Goal: Information Seeking & Learning: Learn about a topic

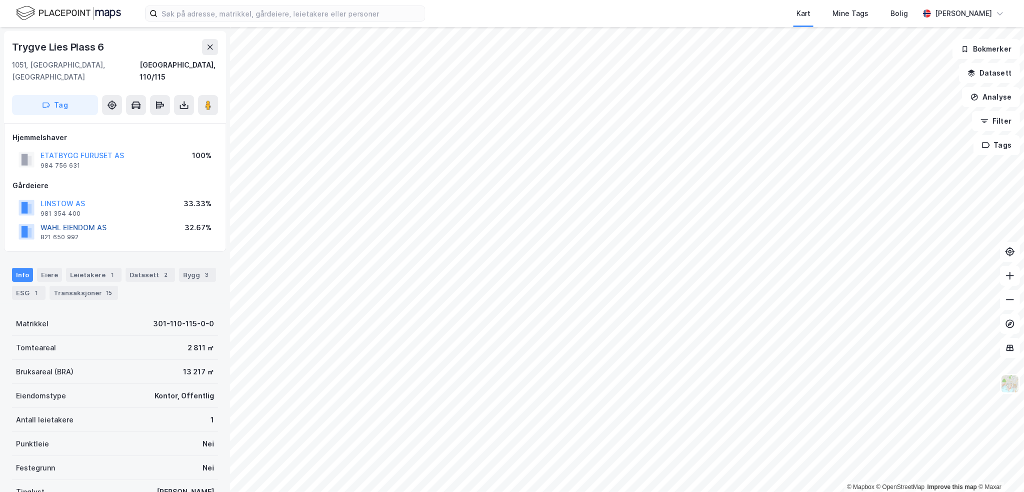
click at [0, 0] on button "WAHL EIENDOM AS" at bounding box center [0, 0] width 0 height 0
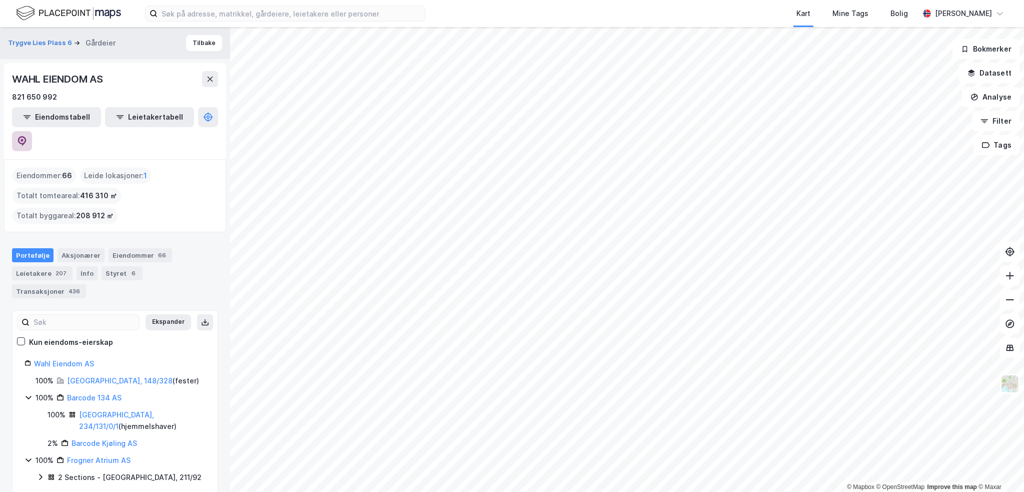
click at [27, 136] on icon at bounding box center [22, 141] width 10 height 10
